Goal: Information Seeking & Learning: Learn about a topic

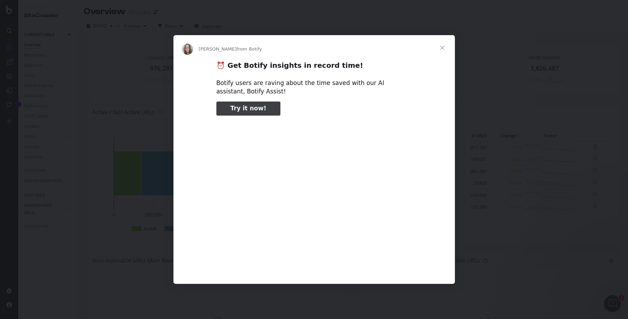
click at [445, 41] on span "Close" at bounding box center [442, 47] width 25 height 25
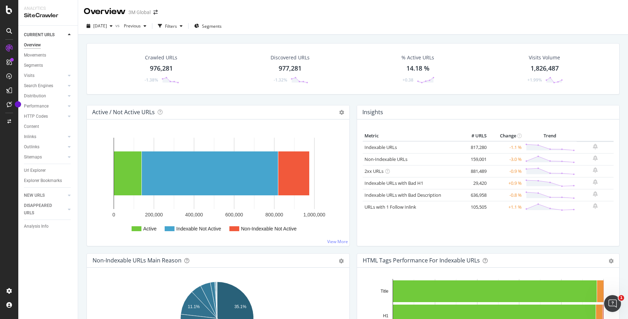
click at [36, 164] on div at bounding box center [47, 164] width 47 height 0
click at [33, 171] on div "Url Explorer" at bounding box center [35, 170] width 22 height 7
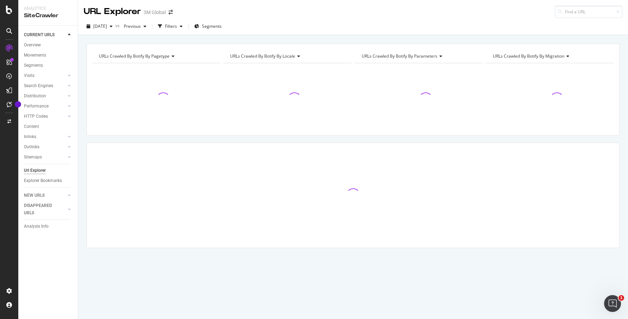
type input "Keyword Match type Ad group Status Clicks Impr. CTR Currency code Avg. CPC Cost…"
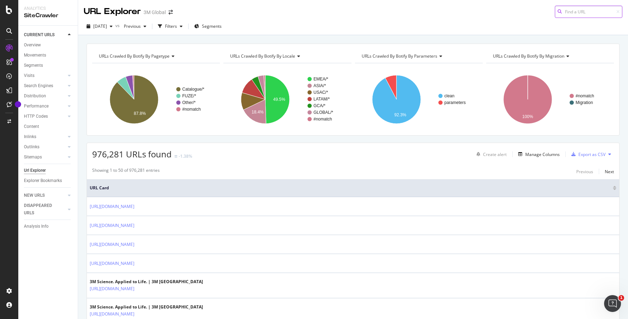
paste input "[URL][DOMAIN_NAME]"
type input "[URL][DOMAIN_NAME]"
click at [543, 24] on div "[URL][DOMAIN_NAME]" at bounding box center [546, 21] width 135 height 6
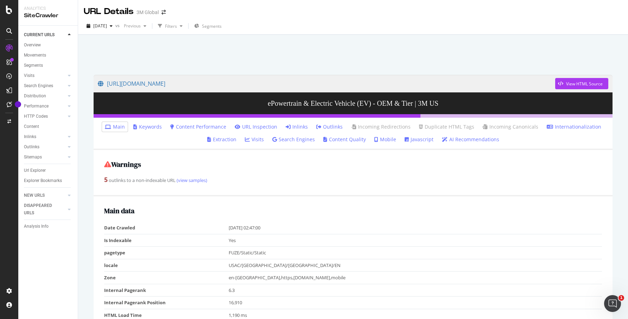
click at [350, 138] on link "Content Quality" at bounding box center [344, 139] width 43 height 7
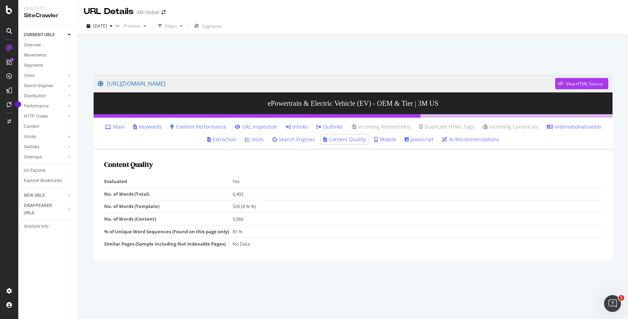
click at [455, 141] on link "AI Recommendations" at bounding box center [470, 139] width 57 height 7
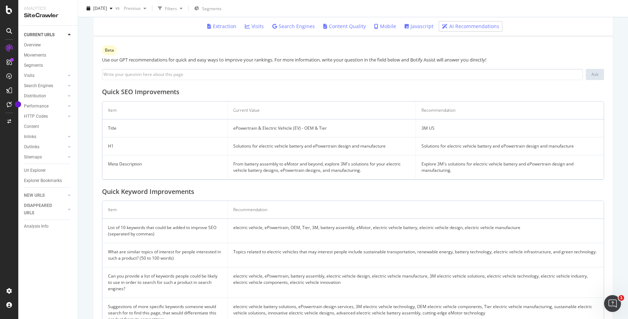
scroll to position [139, 0]
